Goal: Information Seeking & Learning: Check status

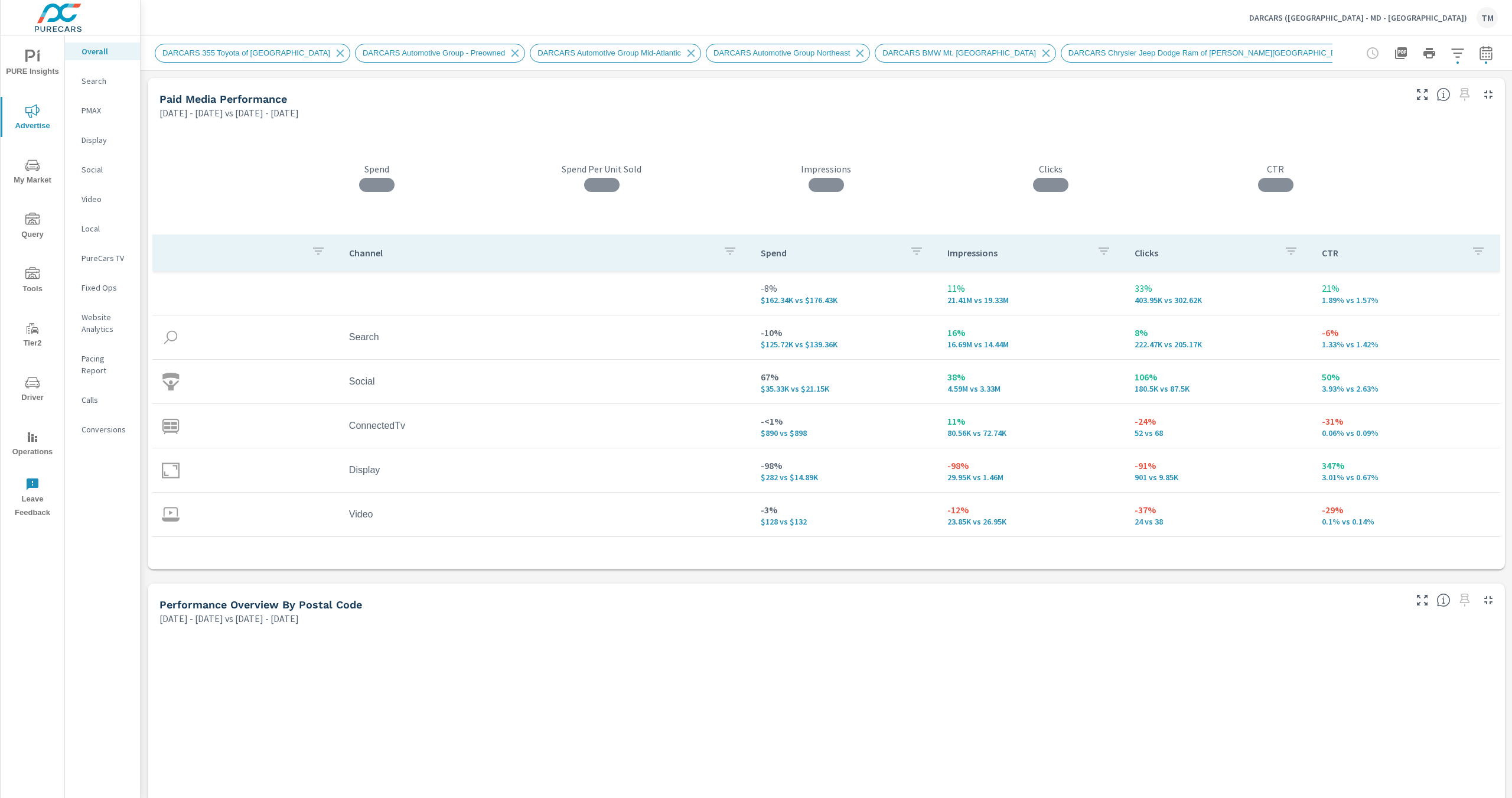
click at [1480, 57] on icon "button" at bounding box center [1486, 53] width 14 height 14
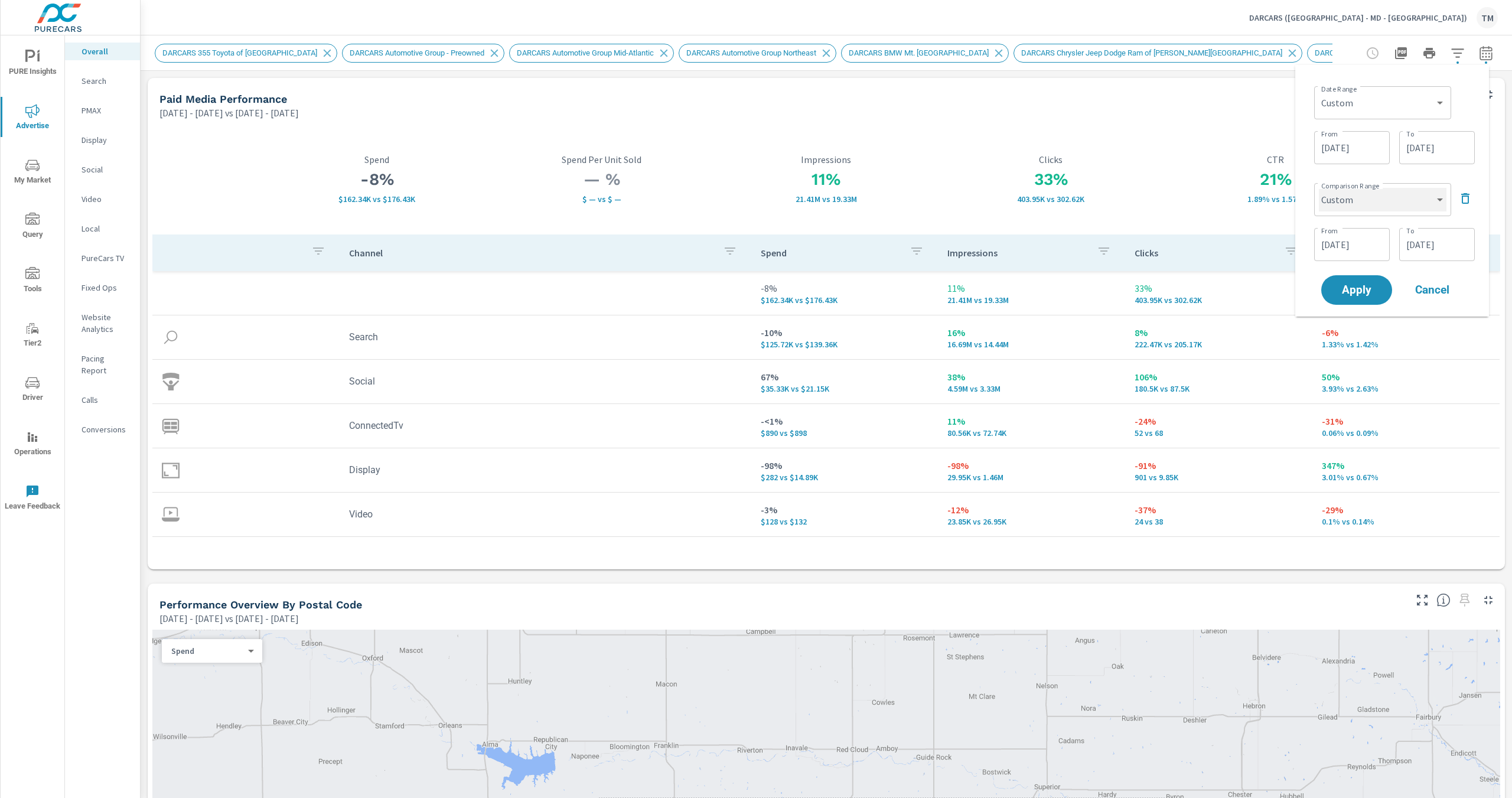
click at [1362, 206] on select "Custom Previous period Previous month Previous year" at bounding box center [1382, 199] width 127 height 24
click at [1319, 188] on select "Custom Previous period Previous month Previous year" at bounding box center [1382, 199] width 127 height 24
select select "Previous year"
click at [1354, 241] on span "Apply" at bounding box center [1356, 245] width 48 height 11
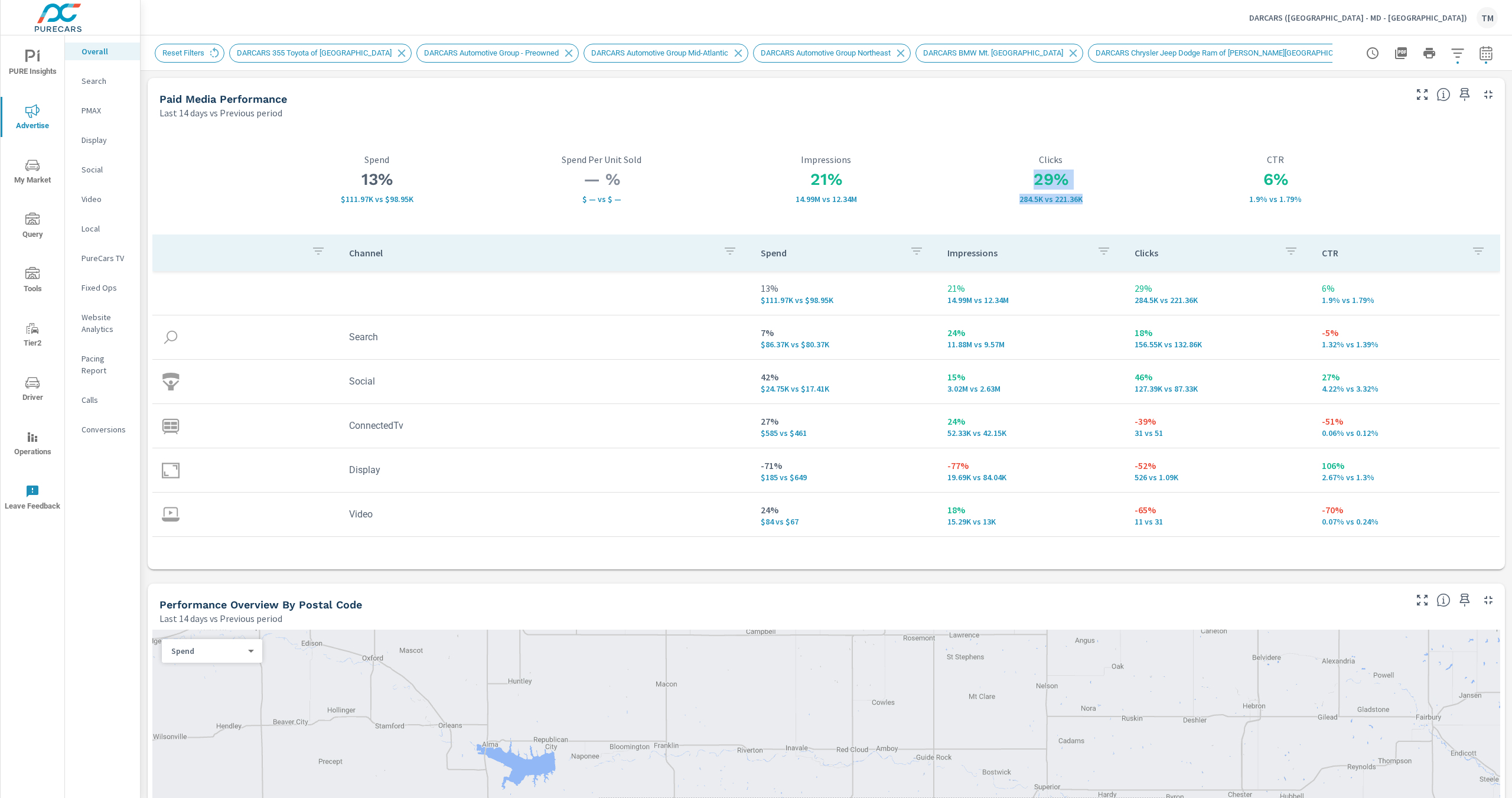
drag, startPoint x: 1020, startPoint y: 181, endPoint x: 1153, endPoint y: 199, distance: 134.2
click at [1108, 195] on div "29% 284.5K vs 221.36K Clicks" at bounding box center [1050, 179] width 224 height 50
click at [1093, 181] on h3 "29%" at bounding box center [1050, 180] width 224 height 20
drag, startPoint x: 1255, startPoint y: 180, endPoint x: 1386, endPoint y: 195, distance: 131.9
click at [1276, 181] on h3 "6%" at bounding box center [1276, 180] width 224 height 20
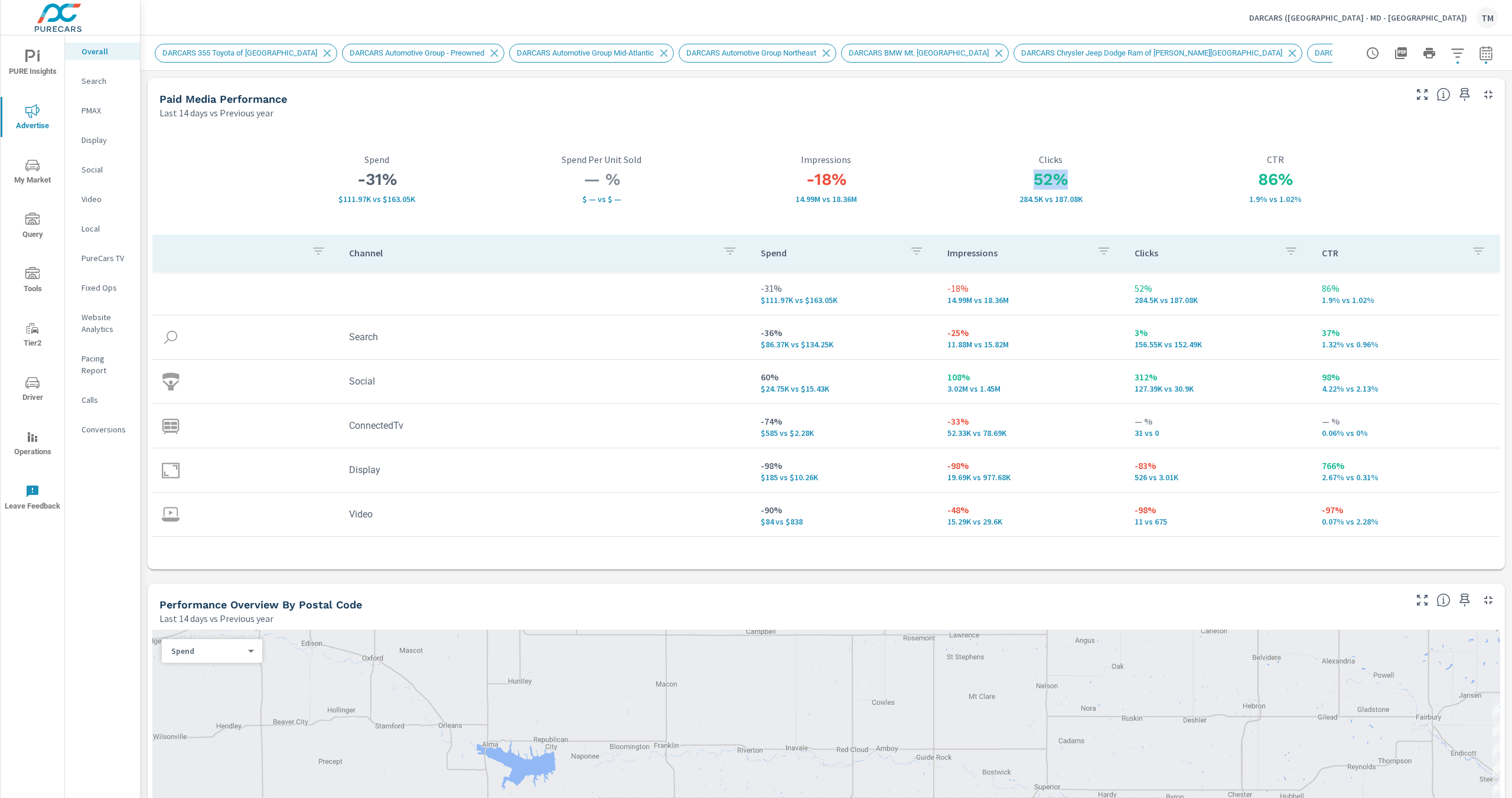
drag, startPoint x: 1022, startPoint y: 181, endPoint x: 1155, endPoint y: 191, distance: 133.4
click at [1143, 192] on div "52% 284.5K vs 187.08K Clicks" at bounding box center [1050, 179] width 224 height 50
drag, startPoint x: 346, startPoint y: 201, endPoint x: 443, endPoint y: 194, distance: 97.3
click at [443, 194] on div "-31% $111.97K vs $163.05K Spend" at bounding box center [376, 179] width 224 height 50
click at [434, 199] on p "$111.97K vs $163.05K" at bounding box center [376, 199] width 224 height 9
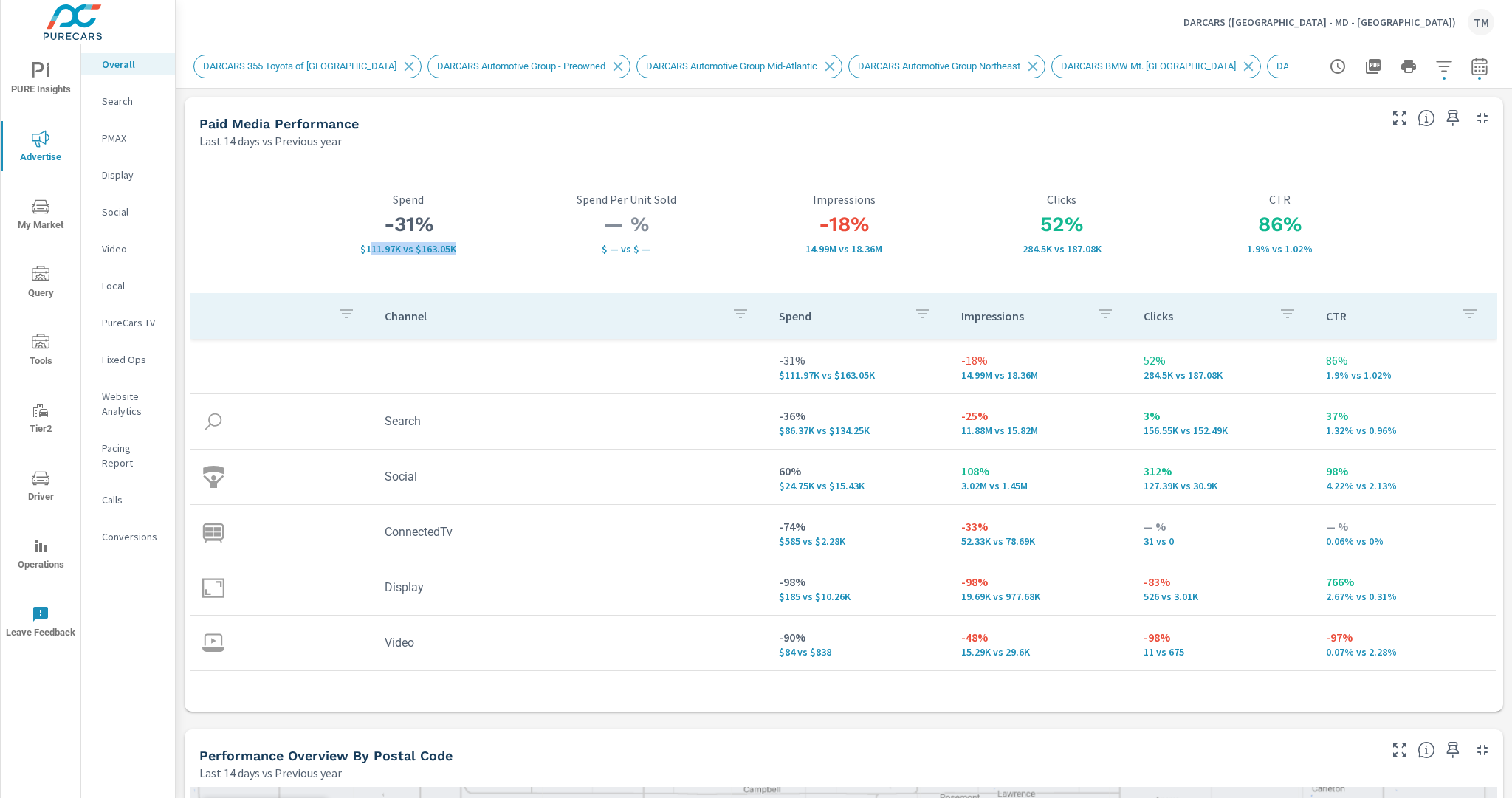
click at [477, 259] on div "-31% $111.97K vs $163.05K Spend" at bounding box center [408, 224] width 218 height 138
drag, startPoint x: 474, startPoint y: 255, endPoint x: 365, endPoint y: 258, distance: 109.0
click at [366, 258] on div "-31% $111.97K vs $163.05K Spend" at bounding box center [408, 224] width 218 height 138
drag, startPoint x: 1057, startPoint y: 225, endPoint x: 1014, endPoint y: 225, distance: 43.0
click at [1016, 225] on h3 "52%" at bounding box center [1062, 225] width 218 height 25
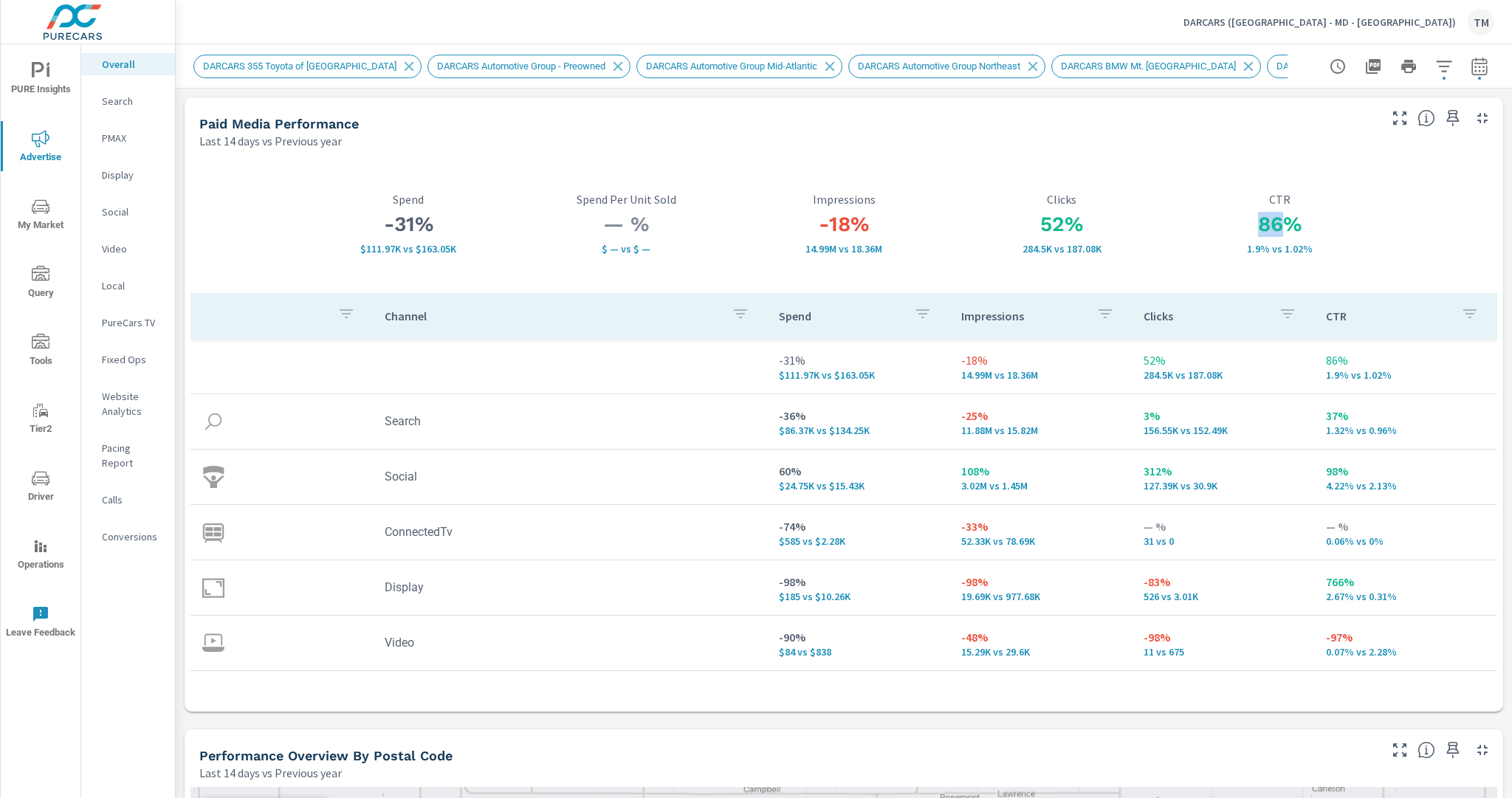
drag, startPoint x: 1228, startPoint y: 224, endPoint x: 1302, endPoint y: 225, distance: 74.0
click at [1290, 225] on h3 "86%" at bounding box center [1280, 225] width 218 height 25
drag, startPoint x: 366, startPoint y: 225, endPoint x: 438, endPoint y: 233, distance: 72.4
click at [421, 232] on h3 "-8%" at bounding box center [408, 225] width 218 height 25
drag, startPoint x: 1033, startPoint y: 225, endPoint x: 1122, endPoint y: 231, distance: 89.2
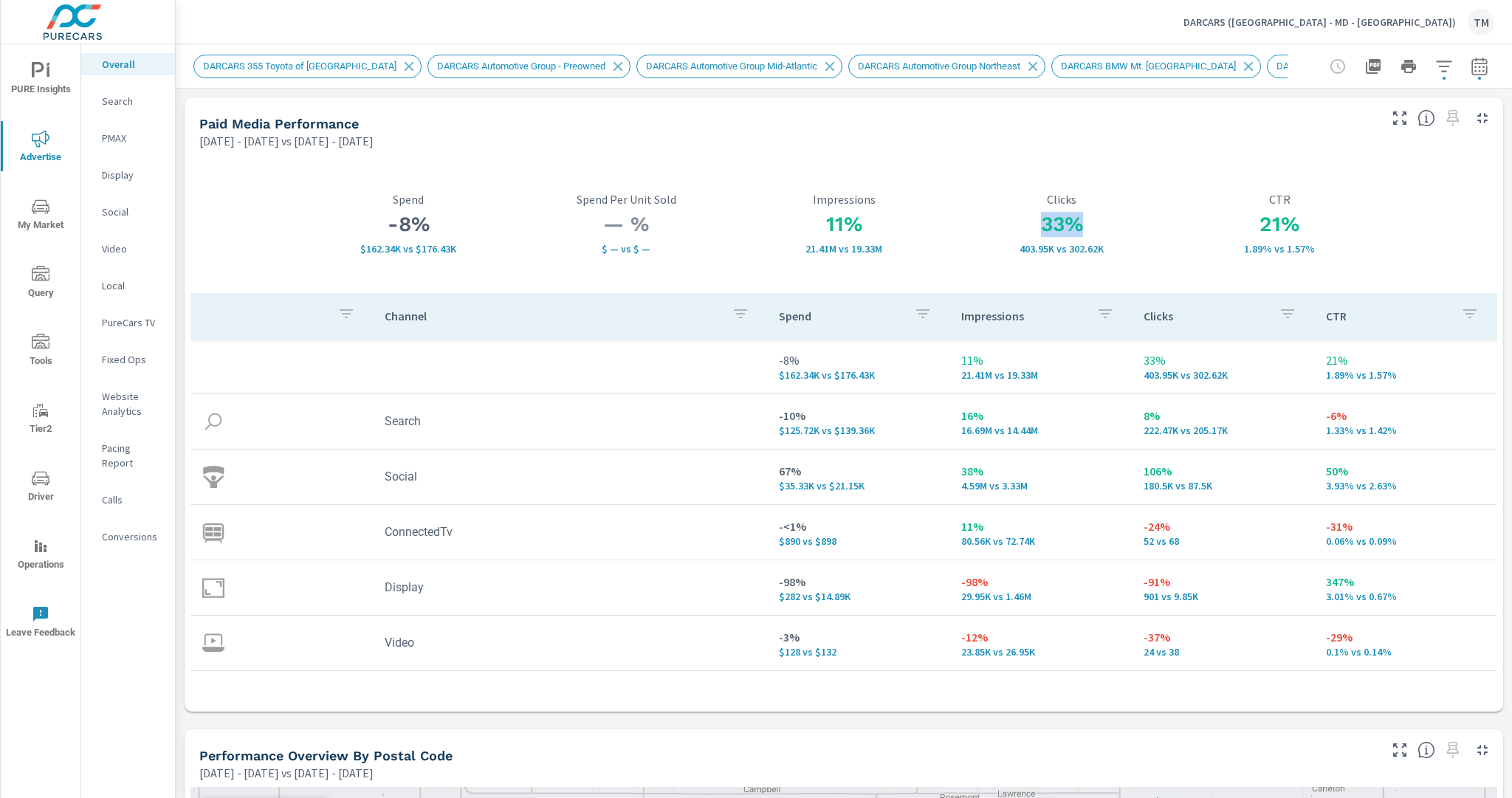
click at [1093, 229] on h3 "33%" at bounding box center [1062, 225] width 218 height 25
drag, startPoint x: 201, startPoint y: 141, endPoint x: 331, endPoint y: 145, distance: 130.1
click at [331, 145] on div "Paid Media Performance Aug 07, 2025 - Aug 27, 2025 vs Jul 02, 2025 - Jul 23, 20…" at bounding box center [783, 124] width 1197 height 52
drag, startPoint x: 333, startPoint y: 141, endPoint x: 239, endPoint y: 139, distance: 94.0
click at [239, 139] on p "Aug 07, 2025 - Aug 27, 2025 vs Jul 02, 2025 - Jul 23, 2025" at bounding box center [286, 141] width 174 height 18
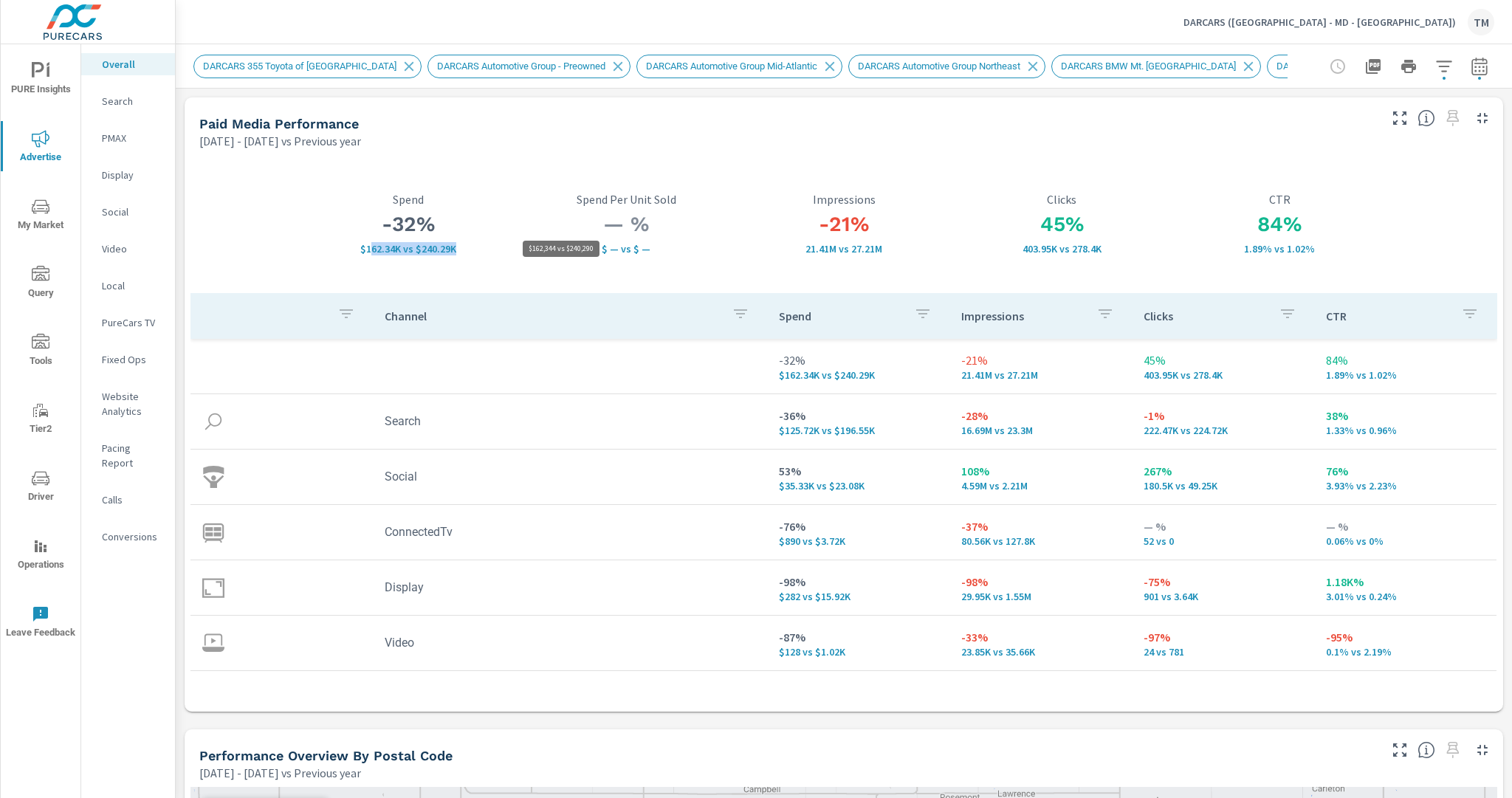
drag, startPoint x: 371, startPoint y: 249, endPoint x: 455, endPoint y: 250, distance: 84.0
click at [455, 250] on p "$162.34K vs $240.29K" at bounding box center [408, 249] width 218 height 12
click at [455, 250] on p "$162.34K vs $240.29K" at bounding box center [408, 249] width 218 height 12
drag, startPoint x: 1024, startPoint y: 226, endPoint x: 1193, endPoint y: 238, distance: 169.4
click at [1101, 227] on h3 "45%" at bounding box center [1062, 225] width 218 height 25
